Goal: Task Accomplishment & Management: Manage account settings

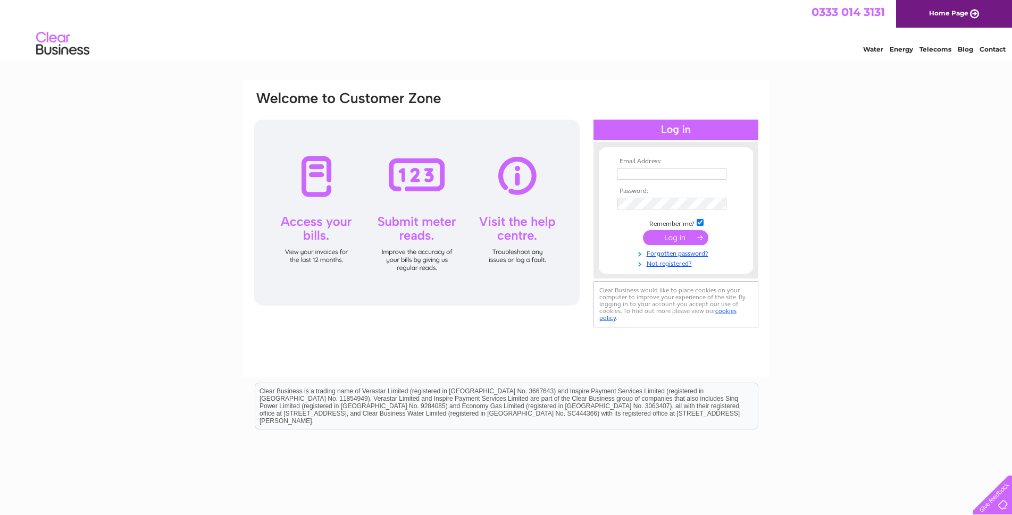
type input "allan@mullhire.com"
click at [679, 238] on input "submit" at bounding box center [675, 237] width 65 height 15
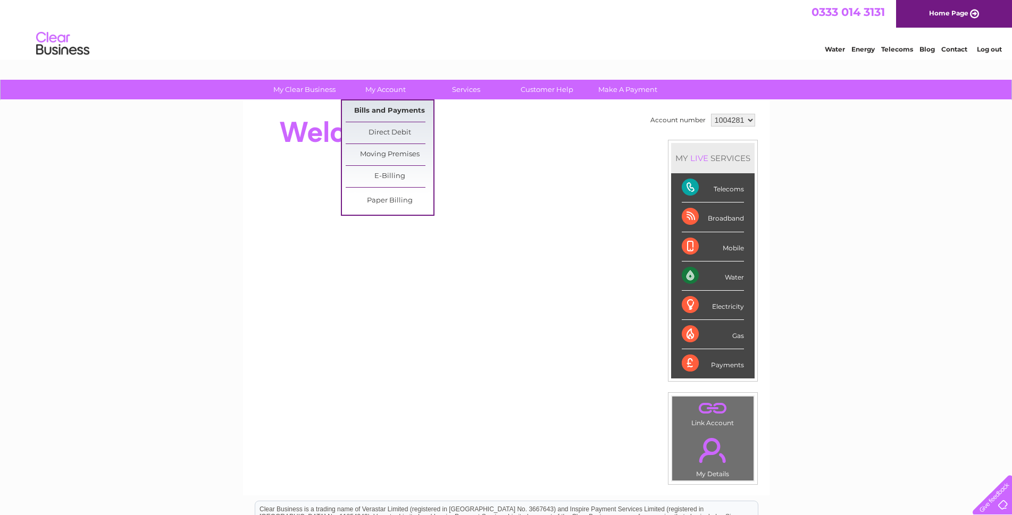
click at [382, 107] on link "Bills and Payments" at bounding box center [390, 111] width 88 height 21
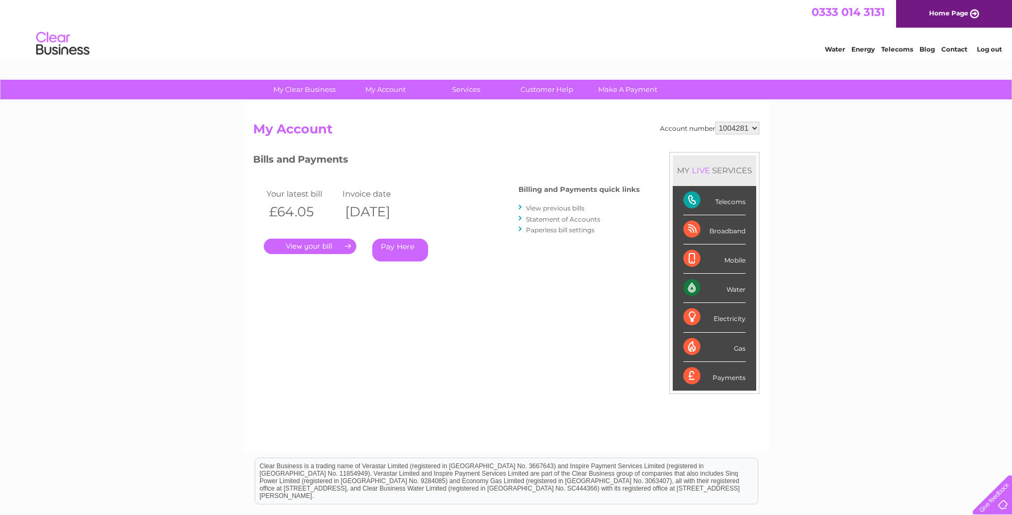
click at [755, 129] on select "1004281 1004283 1004756" at bounding box center [738, 128] width 44 height 13
select select "1004283"
click at [716, 122] on select "1004281 1004283 1004756" at bounding box center [738, 128] width 44 height 13
click at [305, 240] on link "." at bounding box center [310, 246] width 93 height 15
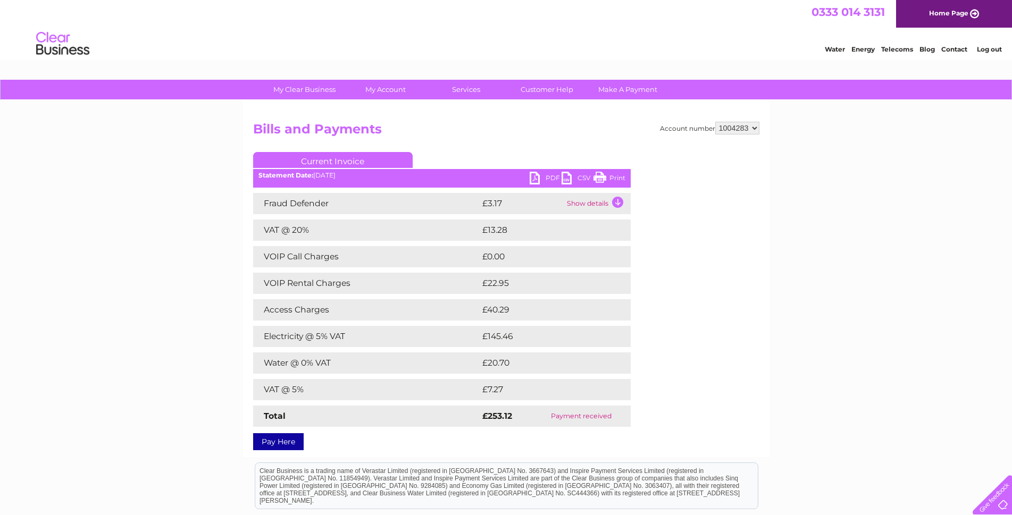
click at [532, 177] on link "PDF" at bounding box center [546, 179] width 32 height 15
click at [756, 127] on select "1004281 1004283 1004756" at bounding box center [738, 128] width 44 height 13
select select "1004756"
click at [716, 122] on select "1004281 1004283 1004756" at bounding box center [738, 128] width 44 height 13
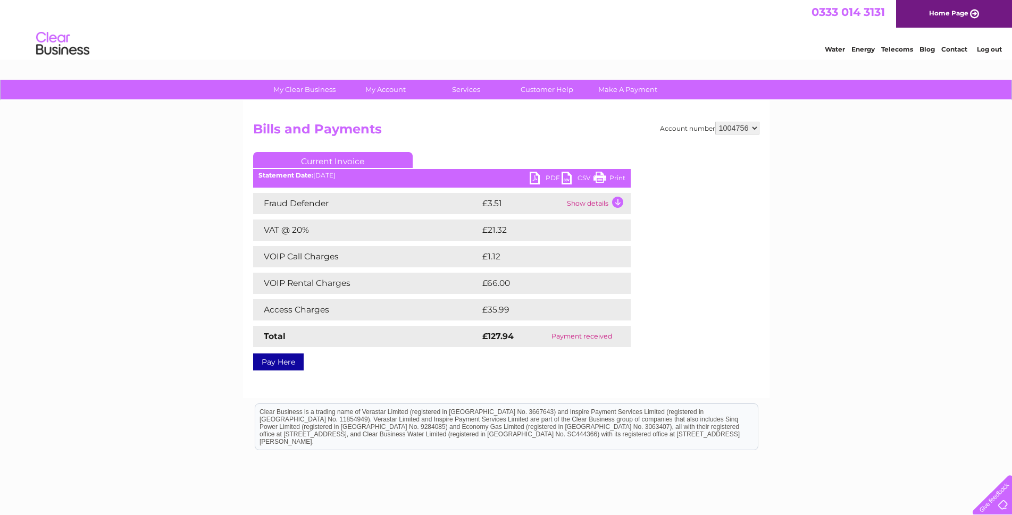
click at [534, 177] on link "PDF" at bounding box center [546, 179] width 32 height 15
click at [754, 128] on select "1004281 1004283 1004756" at bounding box center [738, 128] width 44 height 13
